Goal: Information Seeking & Learning: Learn about a topic

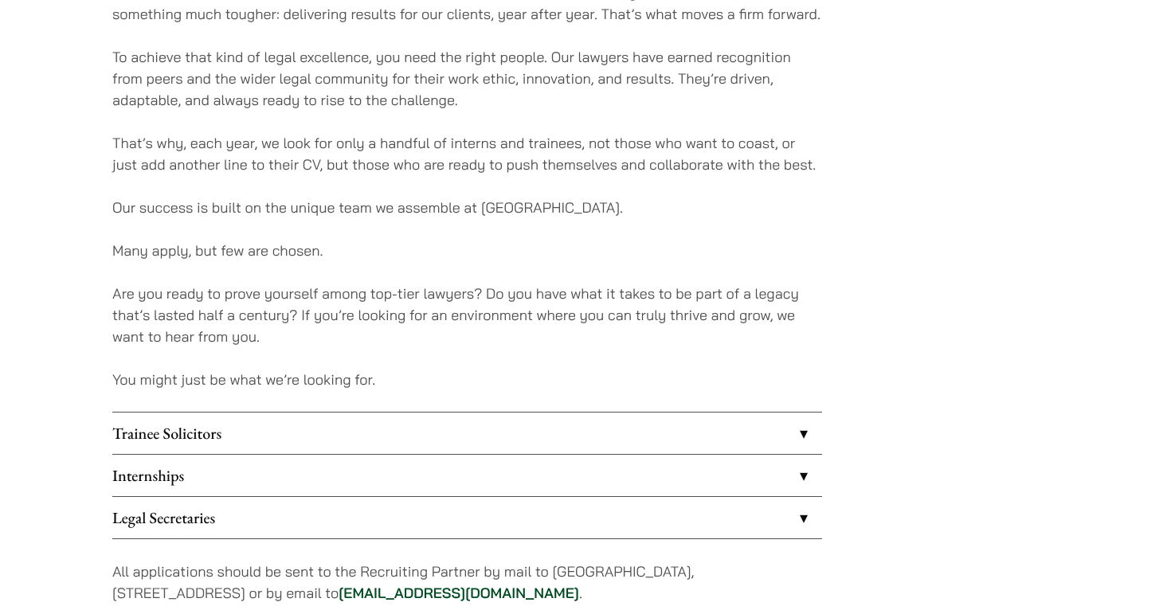
scroll to position [1093, 0]
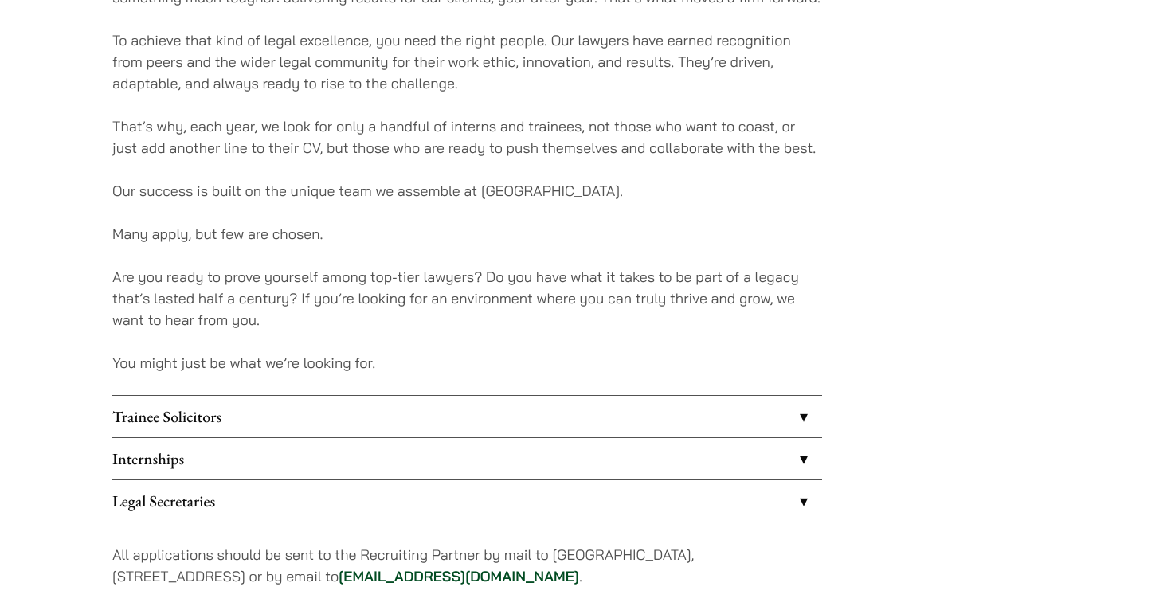
click at [801, 454] on link "Internships" at bounding box center [467, 458] width 710 height 41
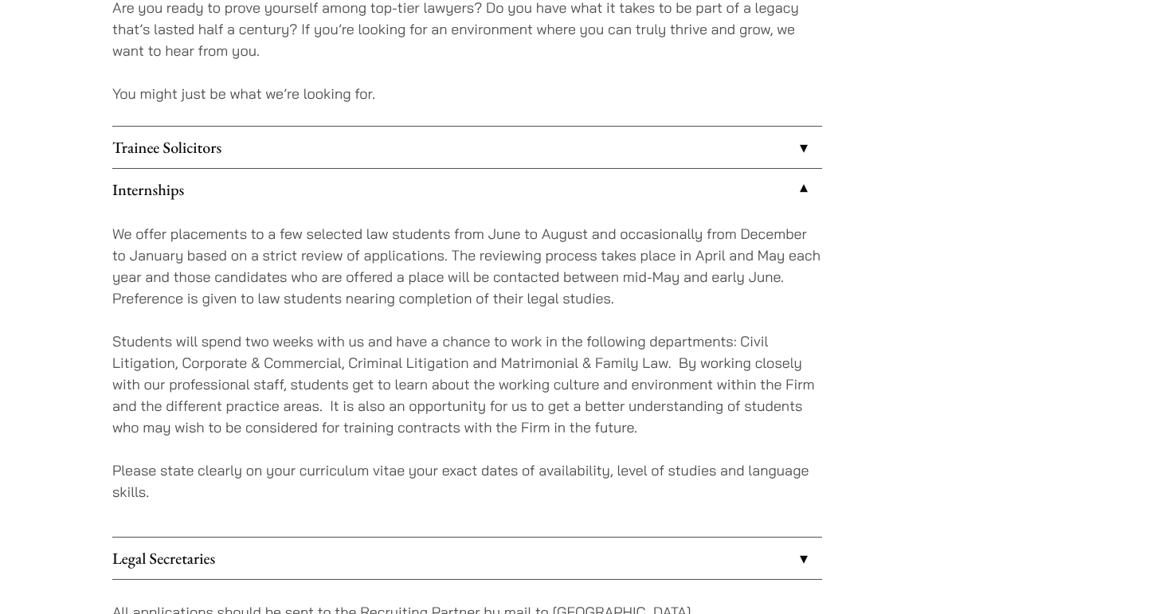
scroll to position [1356, 0]
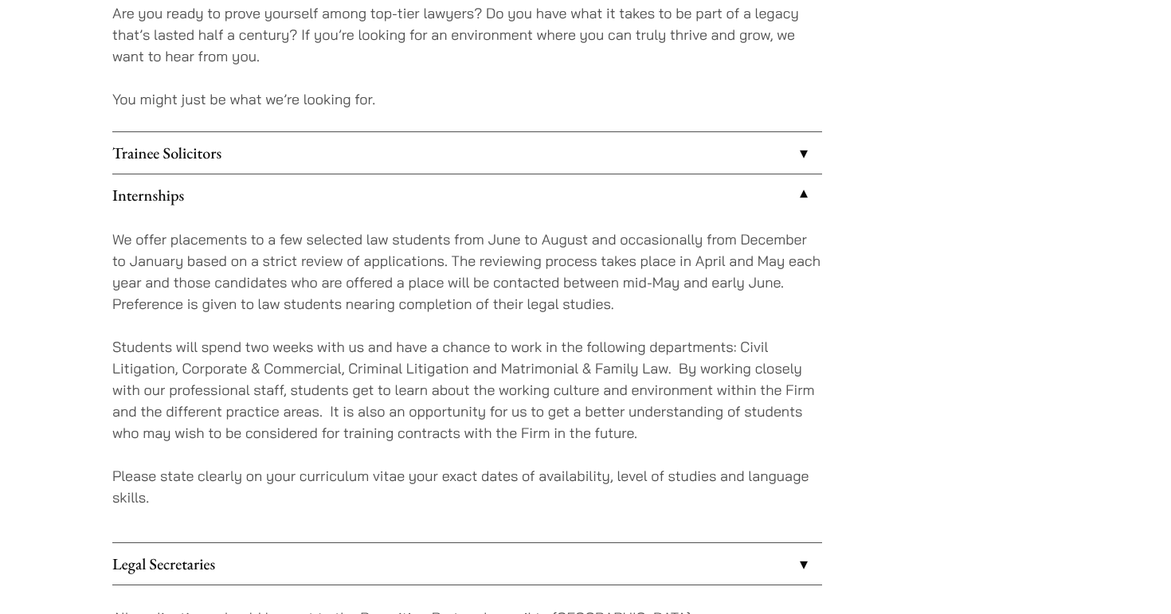
click at [796, 163] on link "Trainee Solicitors" at bounding box center [467, 152] width 710 height 41
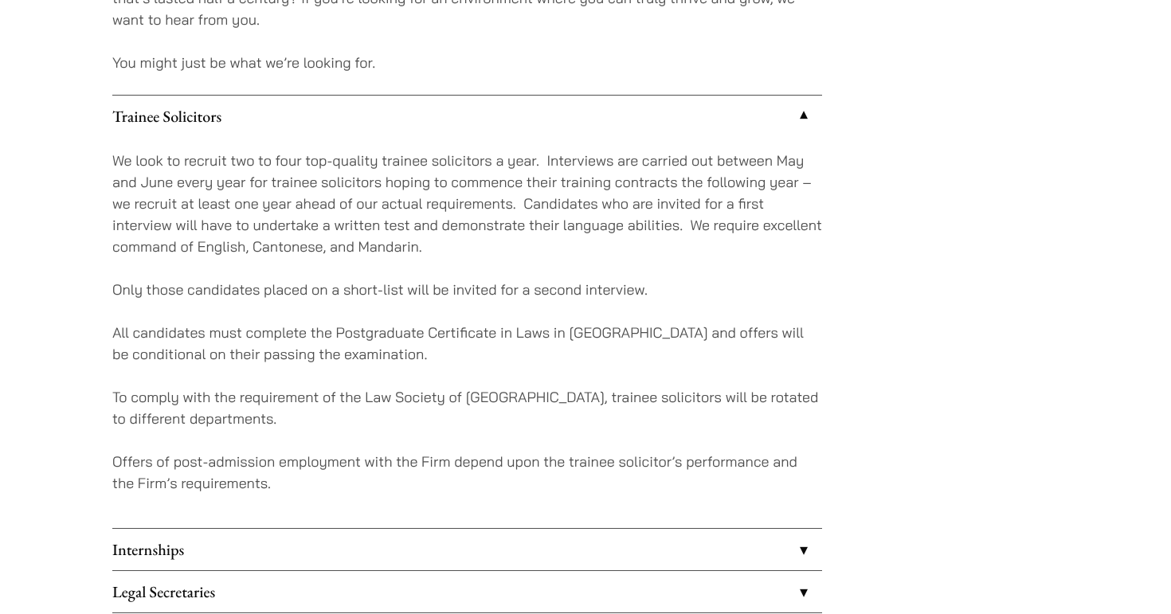
scroll to position [1421, 0]
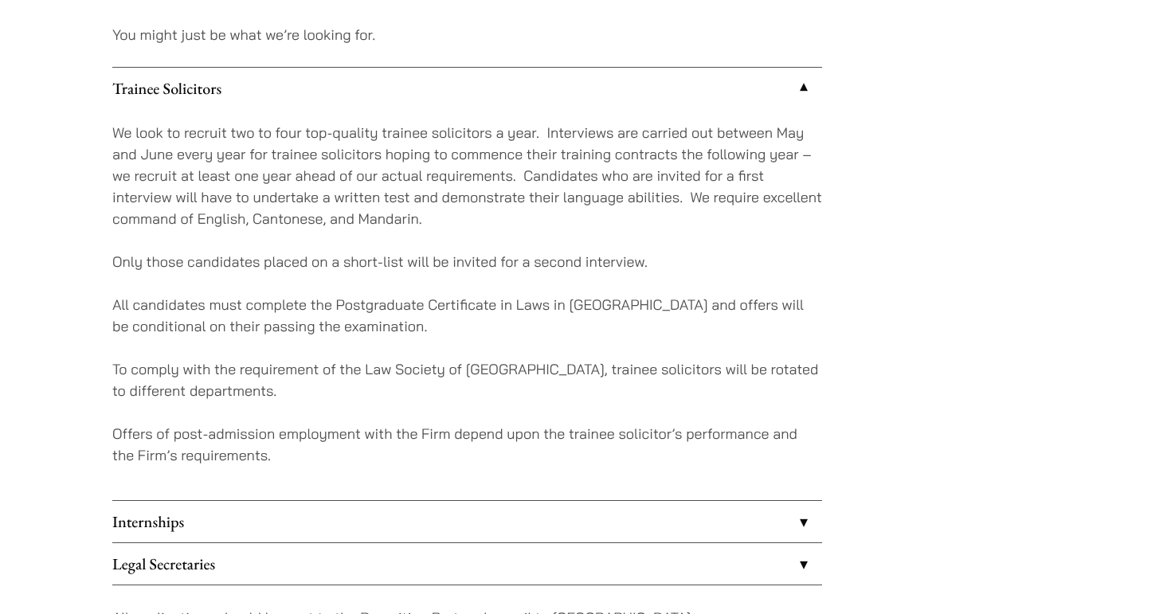
click at [796, 518] on link "Internships" at bounding box center [467, 521] width 710 height 41
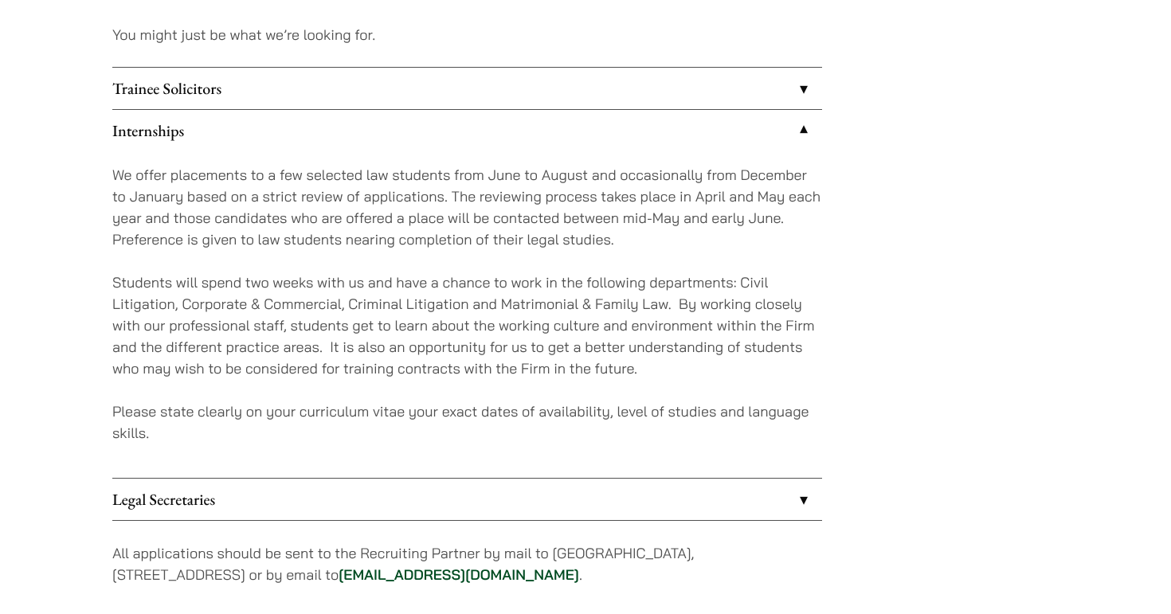
click at [456, 286] on p "Students will spend two weeks with us and have a chance to work in the followin…" at bounding box center [467, 326] width 710 height 108
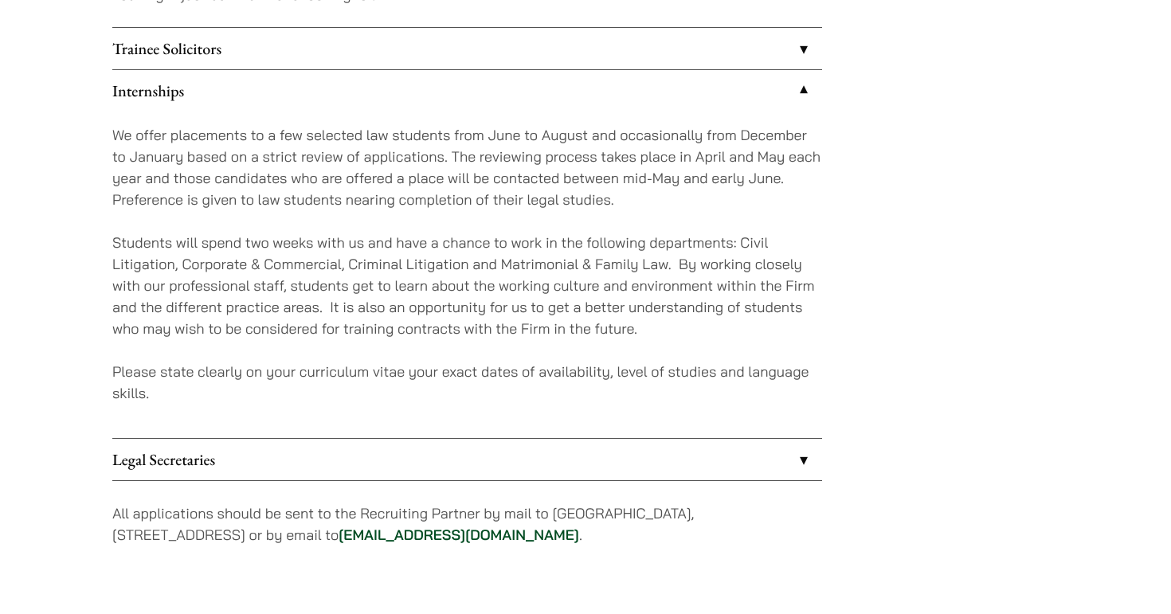
scroll to position [1462, 0]
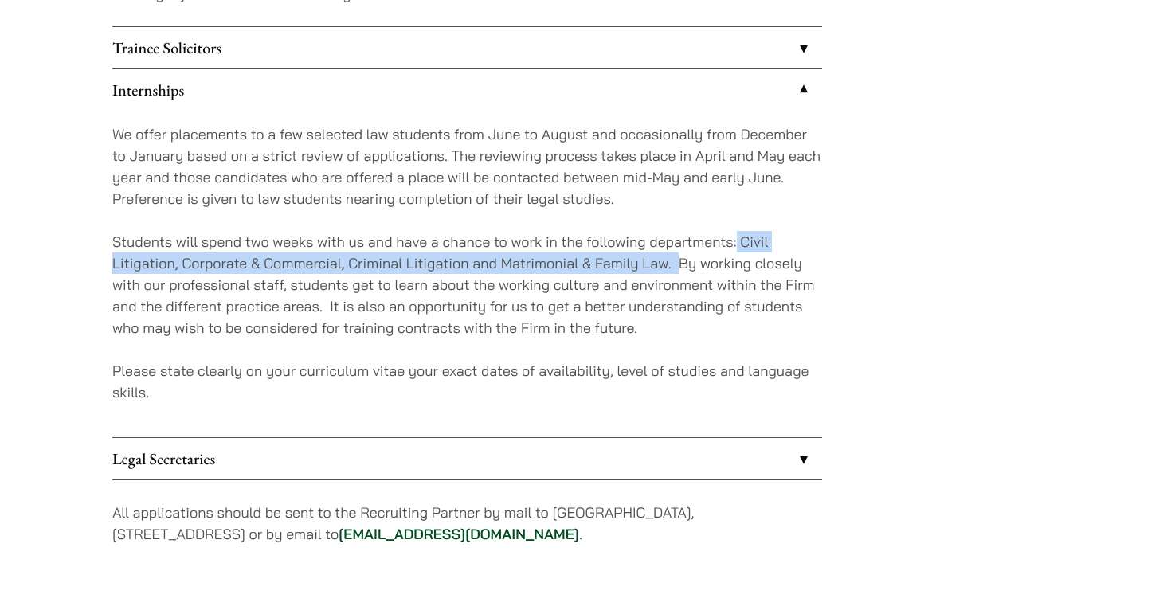
drag, startPoint x: 738, startPoint y: 241, endPoint x: 683, endPoint y: 265, distance: 60.2
click at [683, 265] on p "Students will spend two weeks with us and have a chance to work in the followin…" at bounding box center [467, 285] width 710 height 108
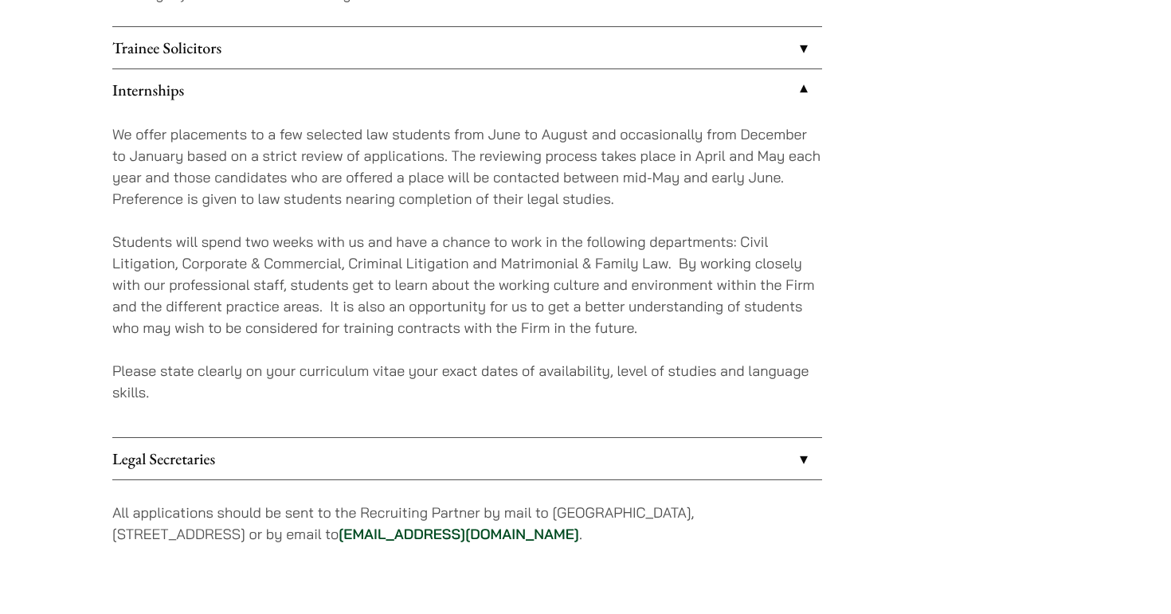
click at [697, 274] on p "Students will spend two weeks with us and have a chance to work in the followin…" at bounding box center [467, 285] width 710 height 108
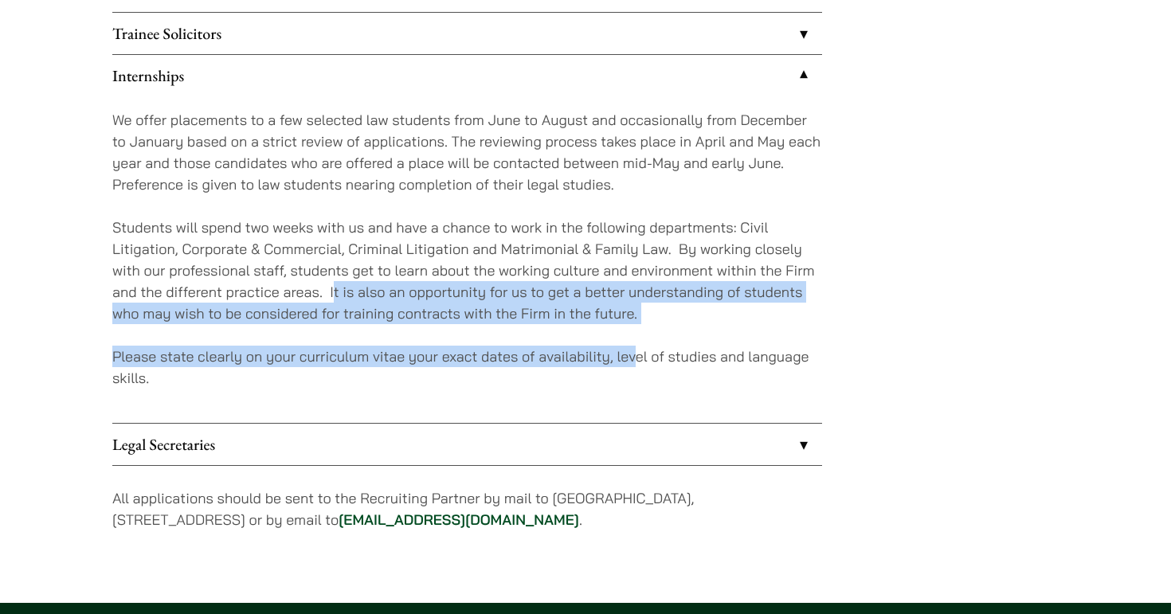
drag, startPoint x: 335, startPoint y: 288, endPoint x: 639, endPoint y: 364, distance: 312.9
click at [639, 363] on div "We offer placements to a few selected law students from June to August and occa…" at bounding box center [467, 259] width 710 height 327
click at [639, 364] on p "Please state clearly on your curriculum vitae your exact dates of availability,…" at bounding box center [467, 367] width 710 height 43
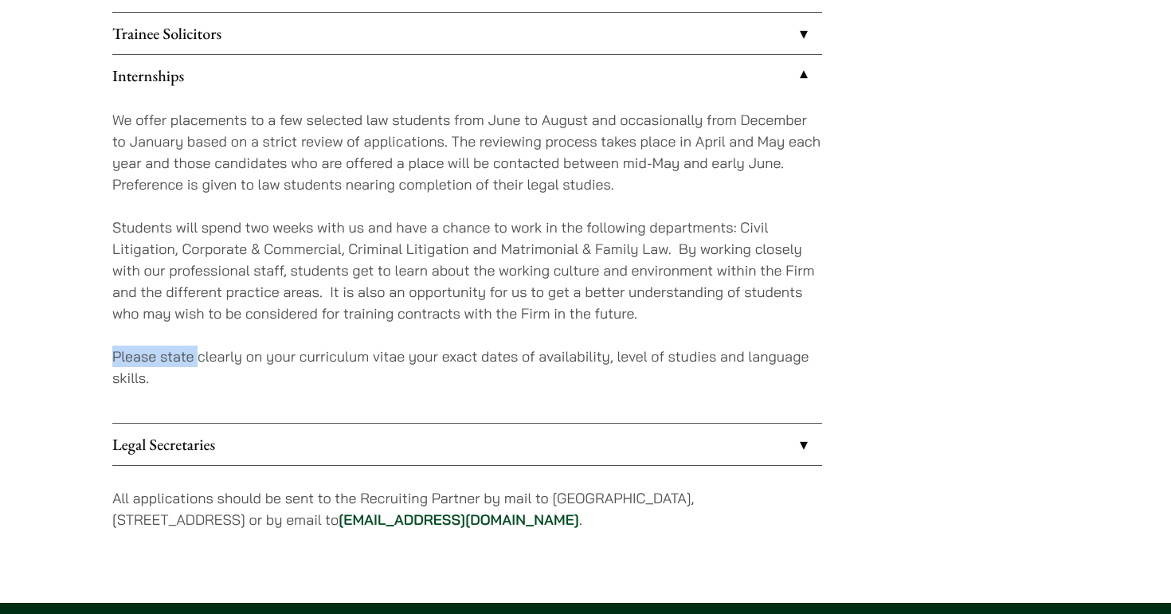
drag, startPoint x: 201, startPoint y: 354, endPoint x: 616, endPoint y: 344, distance: 415.1
click at [616, 344] on div "We offer placements to a few selected law students from June to August and occa…" at bounding box center [467, 259] width 710 height 327
click at [644, 358] on p "Please state clearly on your curriculum vitae your exact dates of availability,…" at bounding box center [467, 367] width 710 height 43
drag, startPoint x: 616, startPoint y: 358, endPoint x: 726, endPoint y: 374, distance: 111.8
click at [726, 374] on p "Please state clearly on your curriculum vitae your exact dates of availability,…" at bounding box center [467, 367] width 710 height 43
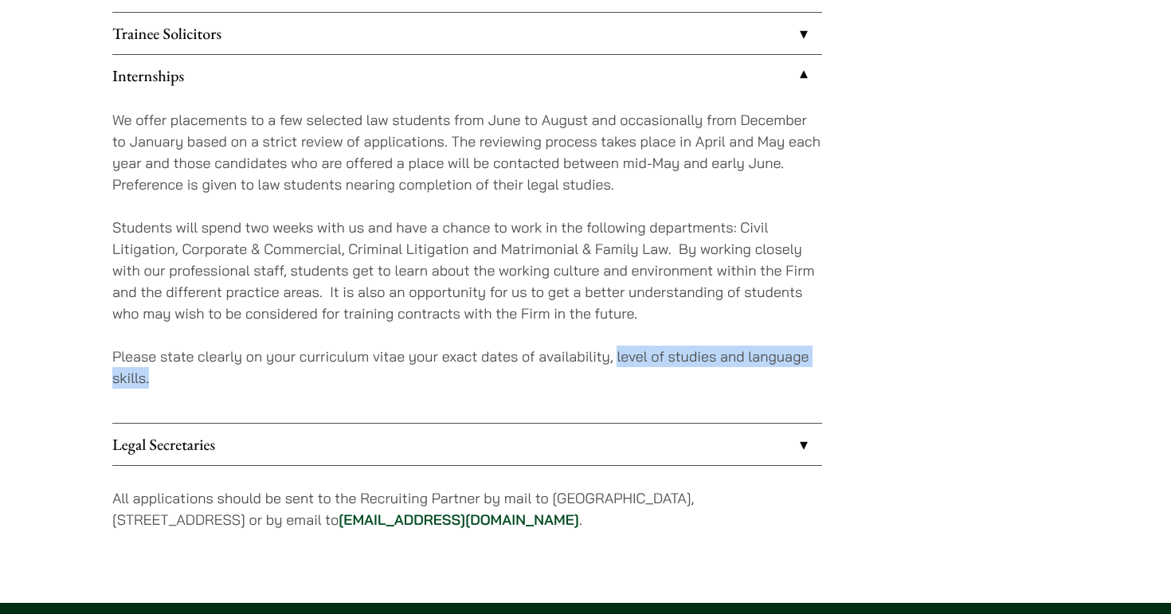
click at [726, 374] on p "Please state clearly on your curriculum vitae your exact dates of availability,…" at bounding box center [467, 367] width 710 height 43
drag, startPoint x: 452, startPoint y: 357, endPoint x: 585, endPoint y: 392, distance: 136.8
click at [585, 392] on div "We offer placements to a few selected law students from June to August and occa…" at bounding box center [467, 259] width 710 height 327
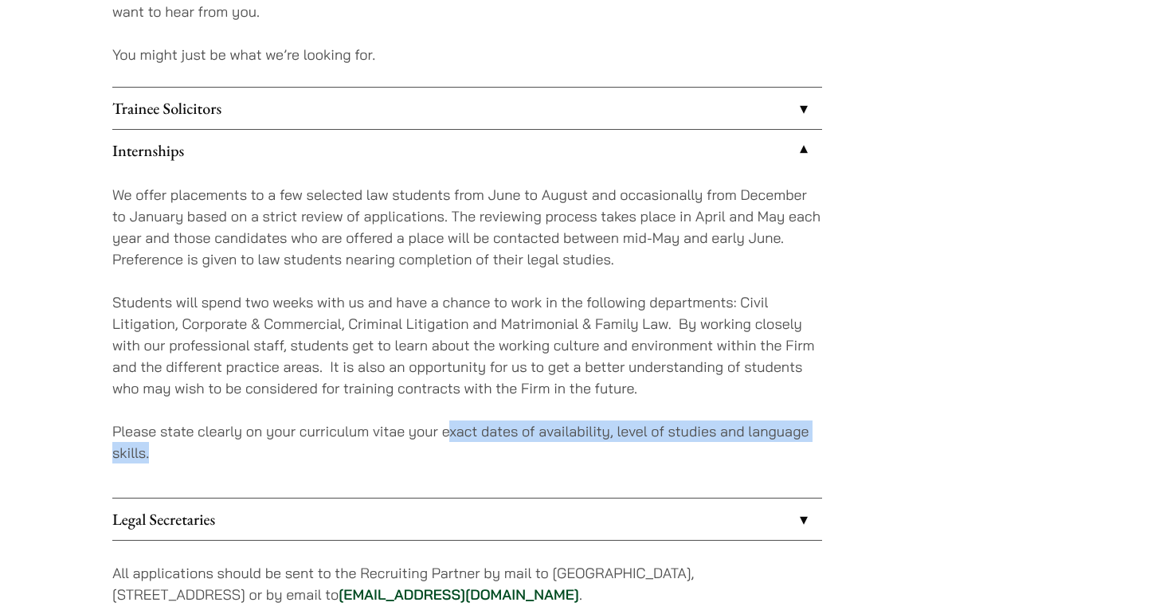
scroll to position [1399, 0]
